Goal: Task Accomplishment & Management: Manage account settings

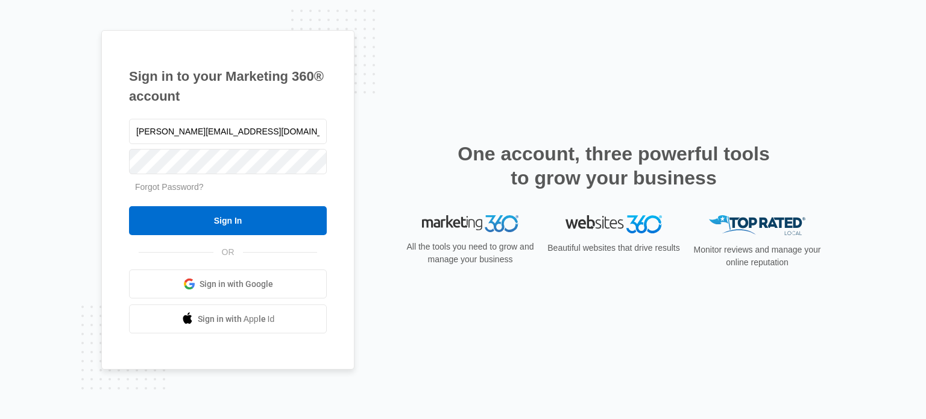
type input "[PERSON_NAME][EMAIL_ADDRESS][DOMAIN_NAME]"
click at [129, 206] on input "Sign In" at bounding box center [228, 220] width 198 height 29
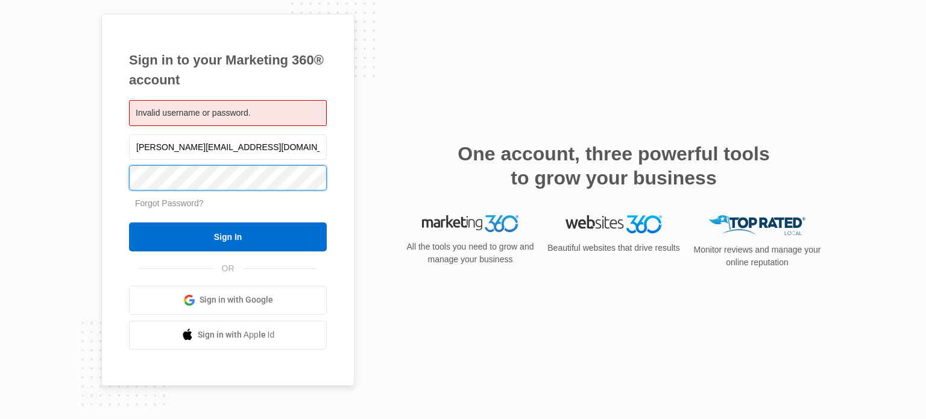
click at [129, 222] on input "Sign In" at bounding box center [228, 236] width 198 height 29
